Goal: Information Seeking & Learning: Learn about a topic

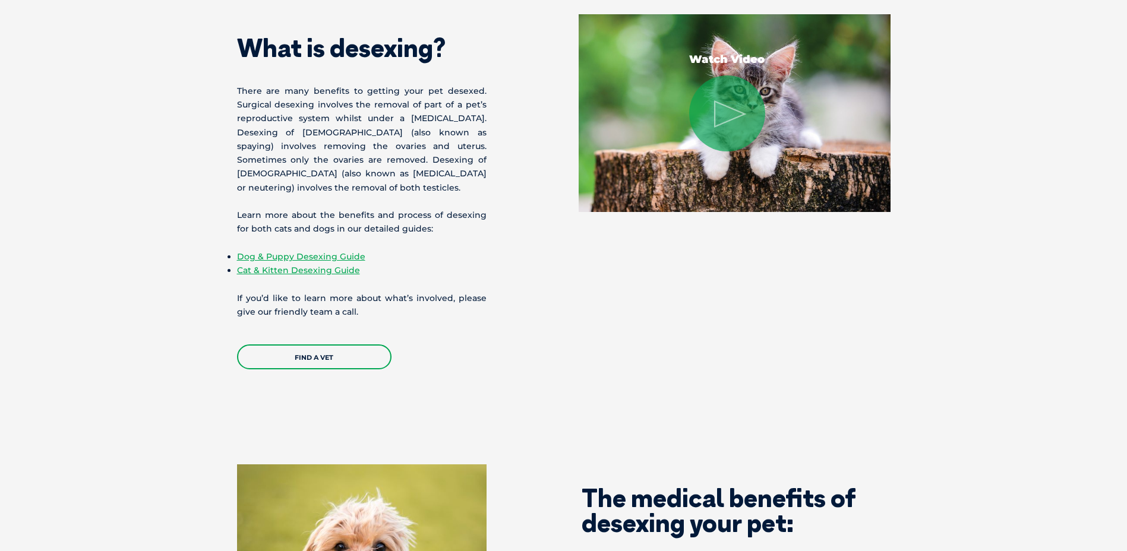
scroll to position [1010, 0]
click at [313, 258] on link "Dog & Puppy Desexing Guide" at bounding box center [301, 256] width 128 height 11
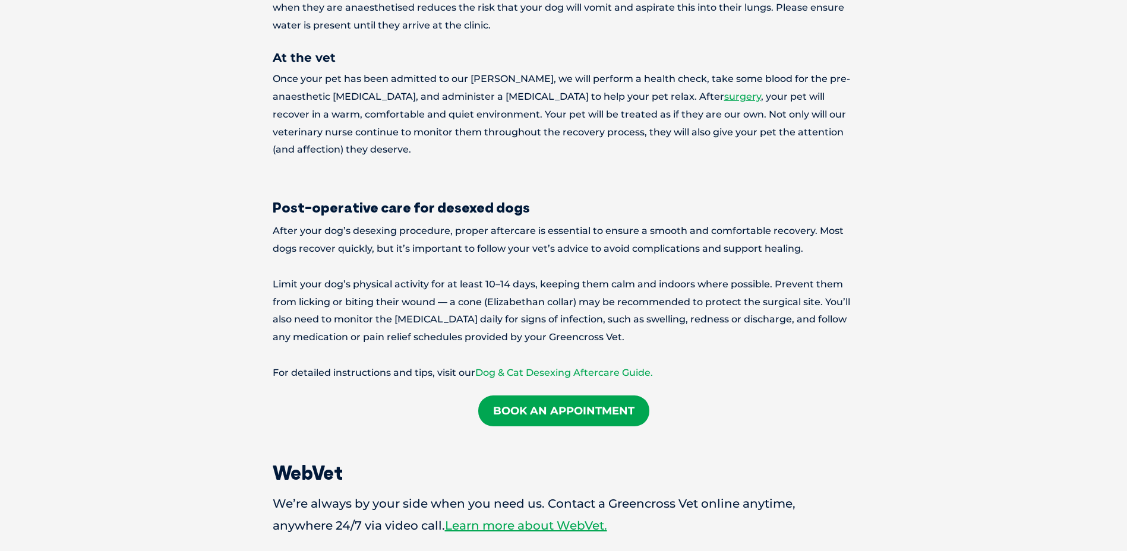
scroll to position [1961, 0]
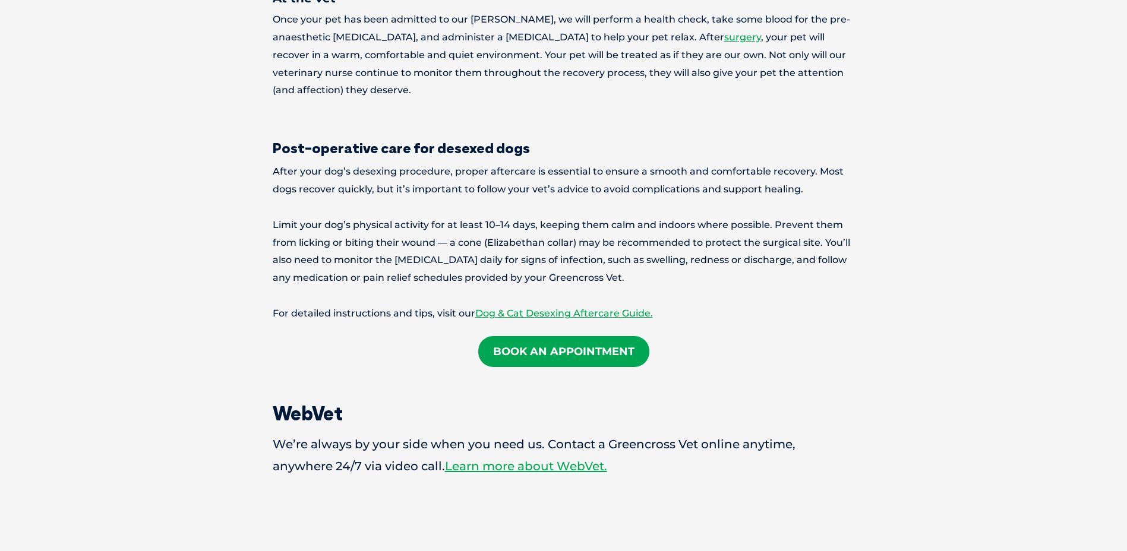
click at [577, 336] on link "Book an Appointment" at bounding box center [563, 351] width 171 height 31
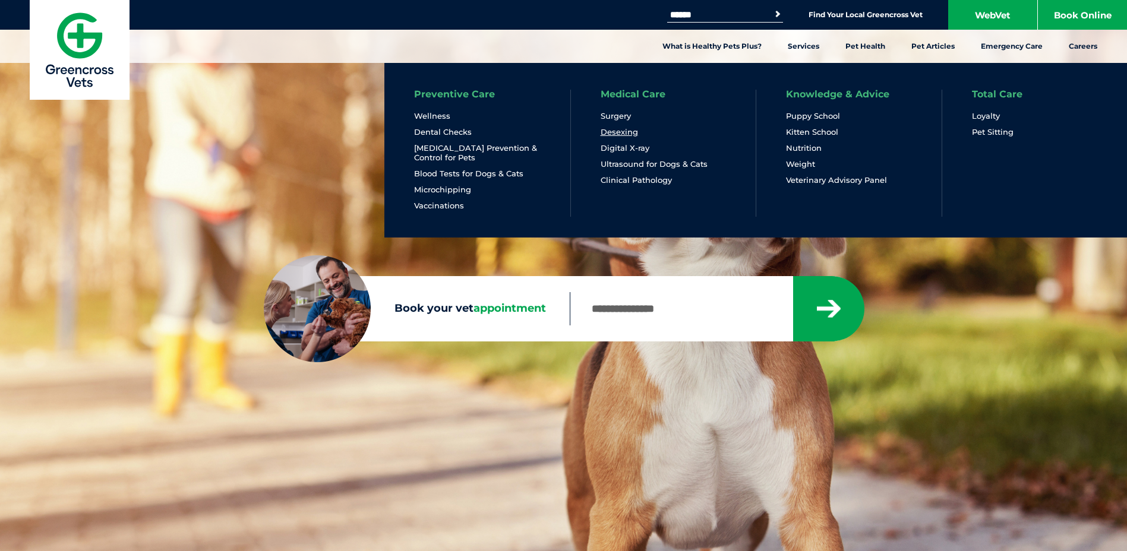
click at [618, 131] on link "Desexing" at bounding box center [619, 132] width 37 height 10
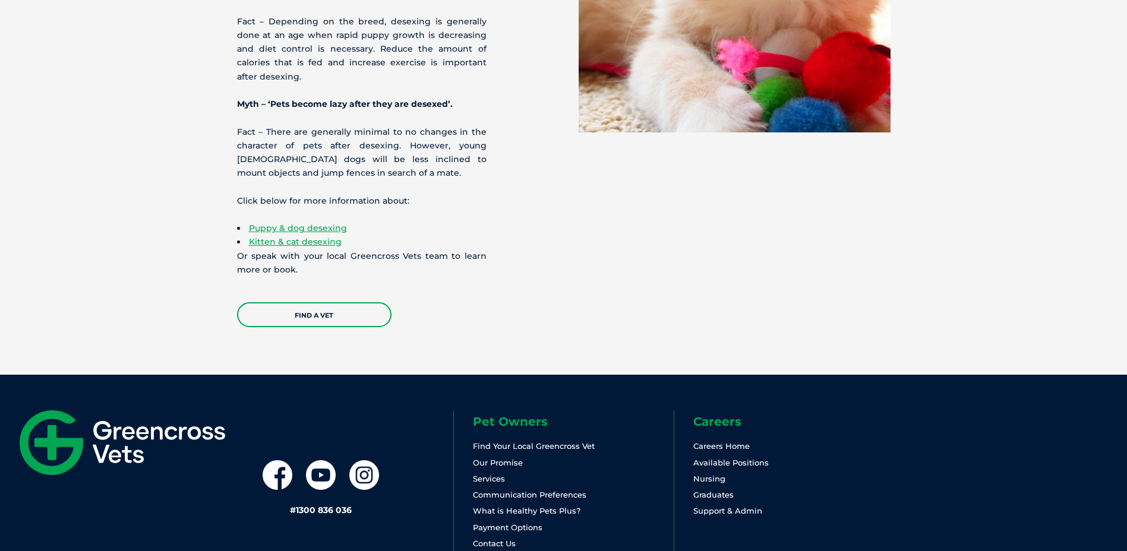
scroll to position [3702, 0]
